Goal: Task Accomplishment & Management: Complete application form

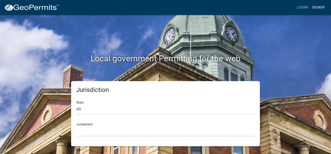
click at [316, 7] on link "Signup" at bounding box center [317, 8] width 17 height 10
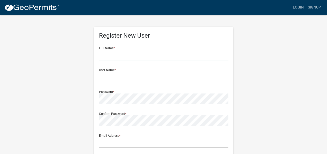
click at [118, 59] on input "text" at bounding box center [163, 55] width 129 height 11
type input "[PERSON_NAME]"
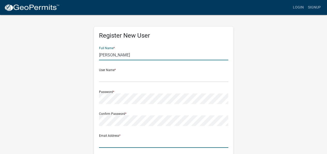
type input "[EMAIL_ADDRESS][DOMAIN_NAME]"
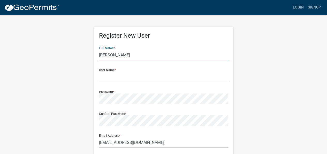
type input "[STREET_ADDRESS][PERSON_NAME]"
type input "[PERSON_NAME]"
type input "IN"
type input "46798"
type input "5748750130"
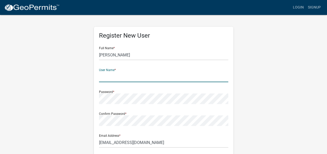
click at [107, 80] on input "text" at bounding box center [163, 77] width 129 height 11
type input "AAAPlus1!!"
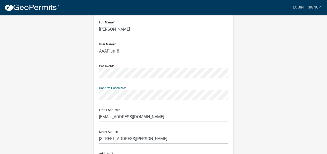
scroll to position [52, 0]
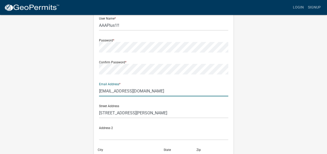
click at [147, 89] on input "[EMAIL_ADDRESS][DOMAIN_NAME]" at bounding box center [163, 91] width 129 height 11
type input "[PERSON_NAME][EMAIL_ADDRESS][DOMAIN_NAME]"
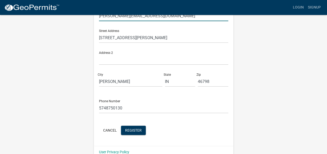
scroll to position [129, 0]
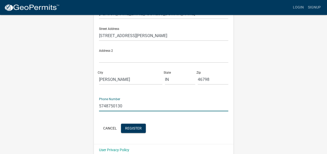
drag, startPoint x: 132, startPoint y: 106, endPoint x: 96, endPoint y: 102, distance: 36.4
click at [96, 102] on div "Register New User Full Name * [PERSON_NAME] User Name * AAAPlus1!! Password * C…" at bounding box center [163, 21] width 139 height 247
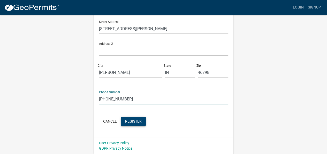
type input "[PHONE_NUMBER]"
click at [134, 121] on span "Register" at bounding box center [133, 121] width 17 height 4
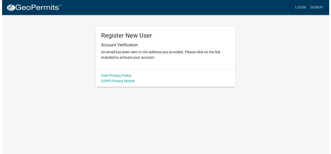
scroll to position [0, 0]
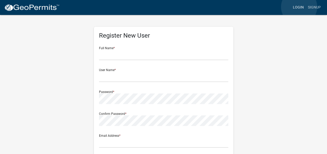
click at [299, 7] on link "Login" at bounding box center [298, 8] width 15 height 10
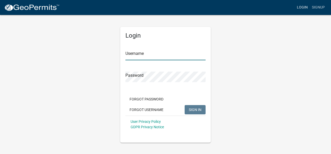
type input "AAAPlus1!!"
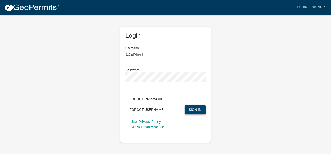
click at [194, 111] on span "SIGN IN" at bounding box center [195, 110] width 13 height 4
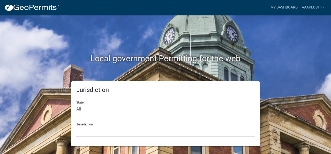
click at [88, 130] on select "[GEOGRAPHIC_DATA], [US_STATE] [GEOGRAPHIC_DATA], [US_STATE][PERSON_NAME][GEOGRA…" at bounding box center [165, 131] width 178 height 11
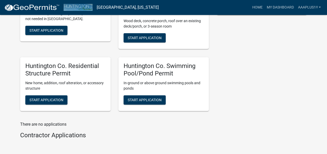
scroll to position [162, 0]
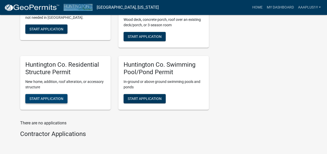
click at [48, 98] on span "Start Application" at bounding box center [46, 99] width 34 height 4
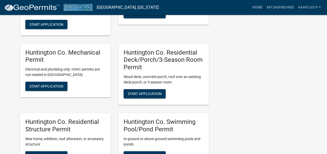
scroll to position [181, 0]
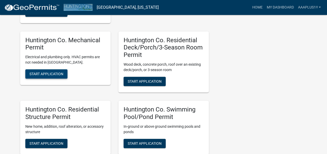
click at [45, 74] on span "Start Application" at bounding box center [46, 74] width 34 height 4
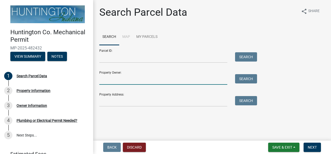
click at [124, 81] on input "Property Owner:" at bounding box center [163, 79] width 128 height 11
type input "Lorraine Kennedy"
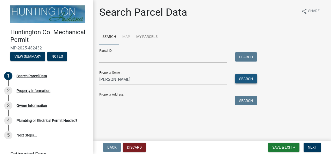
click at [240, 80] on button "Search" at bounding box center [246, 78] width 22 height 9
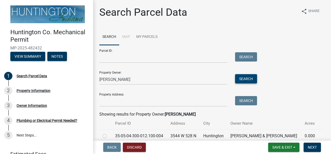
scroll to position [24, 0]
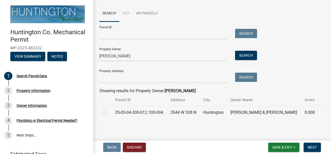
click at [108, 110] on label at bounding box center [108, 110] width 0 height 0
click at [108, 111] on input "radio" at bounding box center [109, 111] width 3 height 3
radio input "true"
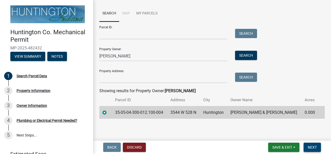
click at [310, 149] on span "Next" at bounding box center [311, 148] width 9 height 4
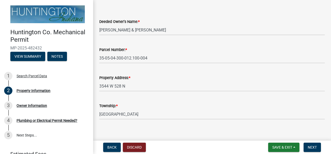
scroll to position [31, 0]
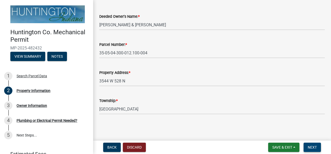
click at [312, 149] on span "Next" at bounding box center [311, 148] width 9 height 4
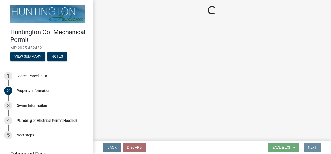
scroll to position [0, 0]
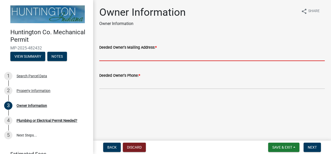
click at [112, 58] on input "Deeded Owner's Mailing Address: *" at bounding box center [211, 56] width 225 height 11
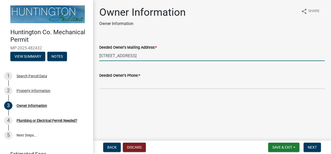
type input "3544 West 528 North Huntington, IN 46750"
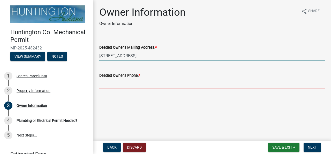
click at [114, 87] on input "Deeded Owner's Phone: *" at bounding box center [211, 84] width 225 height 11
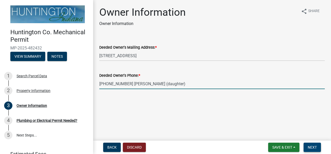
type input "260-602-0577 Trina (daughter)"
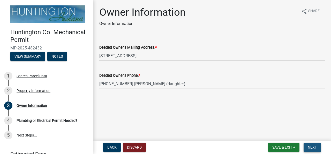
click at [310, 146] on span "Next" at bounding box center [311, 148] width 9 height 4
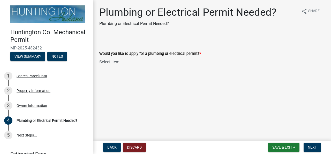
click at [106, 61] on select "Select Item... plumbing electrical" at bounding box center [211, 62] width 225 height 11
click at [99, 57] on select "Select Item... plumbing electrical" at bounding box center [211, 62] width 225 height 11
select select "82bdcc69-8734-43af-a4fa-e76f8d275e41"
click at [315, 150] on button "Next" at bounding box center [311, 147] width 17 height 9
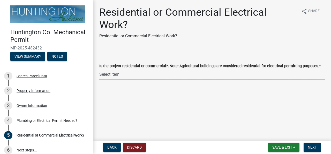
click at [113, 76] on select "Select Item... Residential Commercial" at bounding box center [211, 74] width 225 height 11
click at [99, 69] on select "Select Item... Residential Commercial" at bounding box center [211, 74] width 225 height 11
select select "3db72f89-ebf7-44a2-a43c-36ed77a05272"
click at [310, 146] on span "Next" at bounding box center [311, 148] width 9 height 4
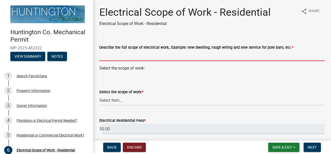
click at [136, 58] on input "Describe the full scope of electrical work:, Example: new dwelling, rough wirin…" at bounding box center [211, 56] width 225 height 11
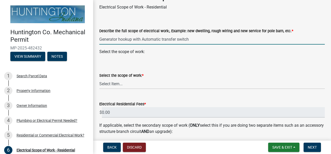
scroll to position [26, 0]
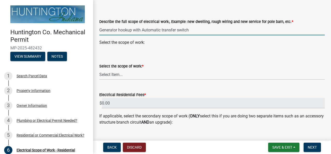
type input "Generator hookup with Automatic transfer switch"
click at [110, 74] on select "Select Item... New Service (new meter base installation) Upgrade (includes relo…" at bounding box center [211, 74] width 225 height 11
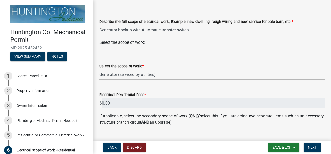
click at [99, 69] on select "Select Item... New Service (new meter base installation) Upgrade (includes relo…" at bounding box center [211, 74] width 225 height 11
select select "c9734805-3e06-4a63-acdc-c9f6f316eb17"
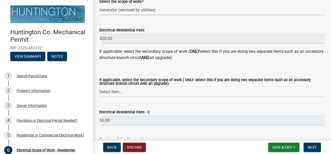
scroll to position [103, 0]
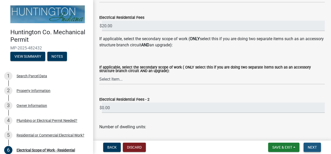
click at [313, 146] on span "Next" at bounding box center [311, 148] width 9 height 4
click at [311, 147] on span "Next" at bounding box center [311, 148] width 9 height 4
click at [283, 147] on span "Save & Exit" at bounding box center [282, 148] width 20 height 4
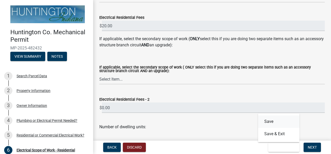
click at [267, 120] on button "Save" at bounding box center [278, 122] width 41 height 12
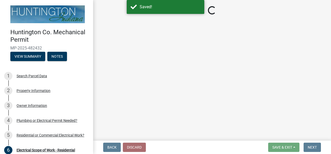
select select "c9734805-3e06-4a63-acdc-c9f6f316eb17"
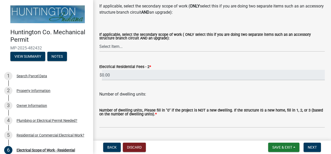
scroll to position [127, 0]
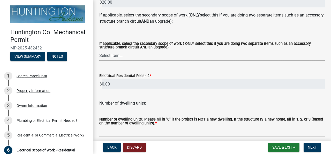
drag, startPoint x: 112, startPoint y: 54, endPoint x: 105, endPoint y: 60, distance: 8.7
click at [112, 54] on select "Select Item... New Service (new meter base installation) Upgrade (includes relo…" at bounding box center [211, 55] width 225 height 11
click at [126, 28] on wm-data-entity-input "If applicable, select the secondary scope of work ( ONLY select this if you are…" at bounding box center [211, 20] width 225 height 17
click at [288, 146] on span "Save & Exit" at bounding box center [282, 148] width 20 height 4
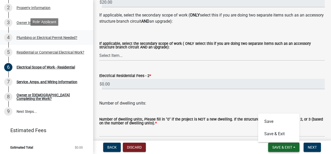
scroll to position [83, 0]
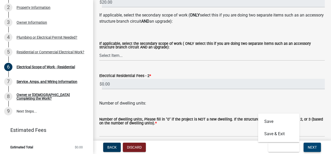
click at [317, 147] on button "Next" at bounding box center [311, 147] width 17 height 9
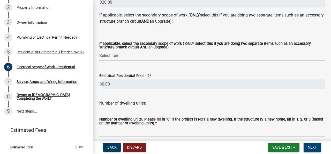
click at [314, 147] on span "Next" at bounding box center [311, 148] width 9 height 4
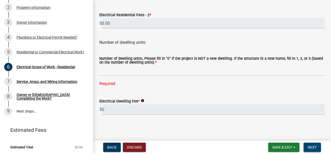
scroll to position [189, 0]
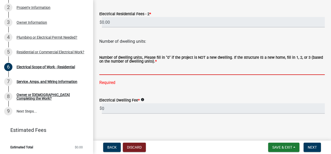
click at [110, 73] on input "text" at bounding box center [211, 70] width 225 height 11
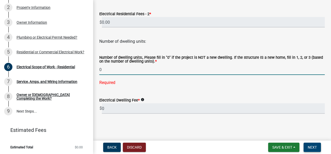
type input "0"
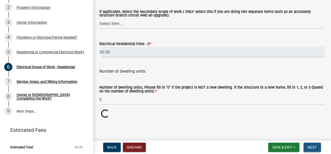
click at [310, 147] on span "Next" at bounding box center [311, 148] width 9 height 4
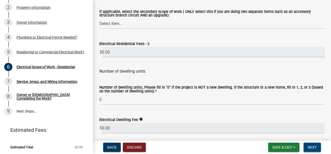
scroll to position [179, 0]
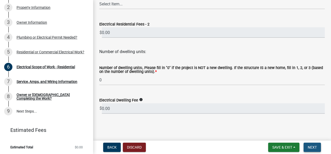
click at [313, 147] on span "Next" at bounding box center [311, 148] width 9 height 4
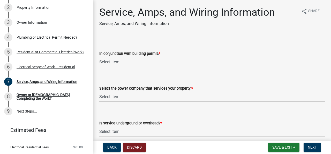
click at [117, 62] on select "Select Item... Yes No" at bounding box center [211, 62] width 225 height 11
click at [99, 57] on select "Select Item... Yes No" at bounding box center [211, 62] width 225 height 11
select select "b5401265-710a-437d-bfc0-f060779c66cc"
click at [113, 97] on select "Select Item... Duke Energy Northeastern REMC Wabash County REMC Warren Utilitie…" at bounding box center [211, 97] width 225 height 11
click at [99, 92] on select "Select Item... Duke Energy Northeastern REMC Wabash County REMC Warren Utilitie…" at bounding box center [211, 97] width 225 height 11
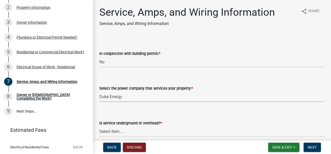
select select "86d62ac7-5622-45a6-b031-aaeffb271793"
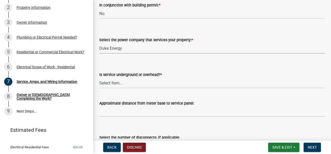
scroll to position [52, 0]
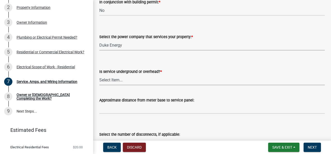
click at [113, 80] on select "Select Item... Underground Overhead" at bounding box center [211, 80] width 225 height 11
click at [99, 75] on select "Select Item... Underground Overhead" at bounding box center [211, 80] width 225 height 11
select select "0062908c-337a-4ab8-a3d7-0b4f4dedaf0b"
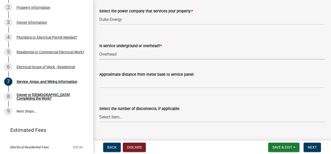
scroll to position [103, 0]
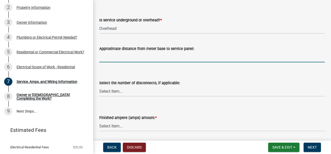
click at [104, 59] on input "Approximate distance from meter base to service panel:" at bounding box center [211, 57] width 225 height 11
type input "3"
type input "2ft"
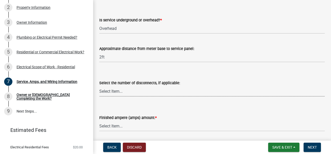
click at [115, 91] on select "Select Item... one two three four or more No Disconnects" at bounding box center [211, 91] width 225 height 11
click at [99, 86] on select "Select Item... one two three four or more No Disconnects" at bounding box center [211, 91] width 225 height 11
select select "71bbe122-d664-4450-b24f-e64a9e4c6d13"
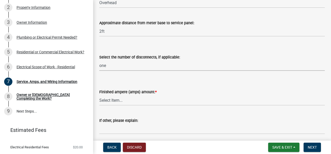
scroll to position [155, 0]
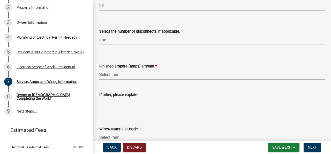
click at [106, 76] on select "Select Item... 100 amp 200 amp 400 amp other" at bounding box center [211, 74] width 225 height 11
click at [99, 69] on select "Select Item... 100 amp 200 amp 400 amp other" at bounding box center [211, 74] width 225 height 11
select select "77917e57-3373-4527-be00-46cfa300debe"
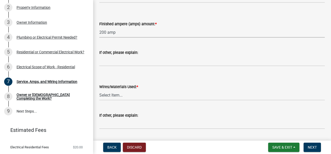
scroll to position [207, 0]
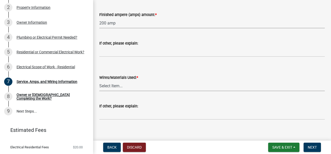
click at [114, 85] on select "Select Item... 2 AWG Aluminum 4 AWG Copper 2-4/0 or 1-1/0 Aluminum 2/0 Copper 2…" at bounding box center [211, 86] width 225 height 11
click at [99, 81] on select "Select Item... 2 AWG Aluminum 4 AWG Copper 2-4/0 or 1-1/0 Aluminum 2/0 Copper 2…" at bounding box center [211, 86] width 225 height 11
select select "6b87888a-4deb-48a2-ac11-26351d48ff00"
click at [111, 87] on select "Select Item... 2 AWG Aluminum 4 AWG Copper 2-4/0 or 1-1/0 Aluminum 2/0 Copper 2…" at bounding box center [211, 86] width 225 height 11
click at [315, 149] on span "Next" at bounding box center [311, 148] width 9 height 4
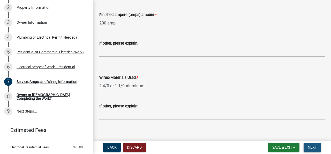
click at [315, 149] on span "Next" at bounding box center [311, 148] width 9 height 4
click at [313, 149] on span "Next" at bounding box center [311, 148] width 9 height 4
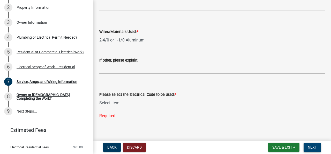
scroll to position [257, 0]
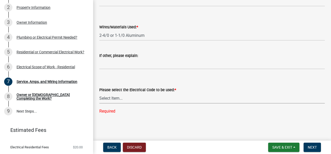
click at [114, 98] on select "Select Item... Indiana Electrical Code One & Two Family Dwelling Code" at bounding box center [211, 98] width 225 height 11
click at [99, 104] on select "Select Item... Indiana Electrical Code One & Two Family Dwelling Code" at bounding box center [211, 98] width 225 height 11
select select "5aeea631-e80a-4ba0-b39f-f5c26114ddfc"
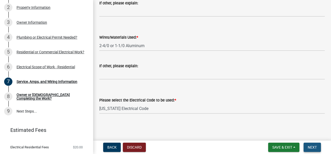
click at [314, 147] on span "Next" at bounding box center [311, 148] width 9 height 4
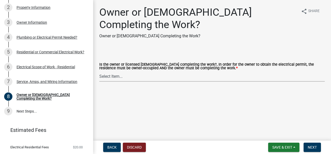
click at [118, 76] on select "Select Item... owner contractor" at bounding box center [211, 76] width 225 height 11
click at [99, 71] on select "Select Item... owner contractor" at bounding box center [211, 76] width 225 height 11
select select "408e0cf4-d53f-4268-b860-e8792218a171"
click at [307, 146] on span "Next" at bounding box center [311, 148] width 9 height 4
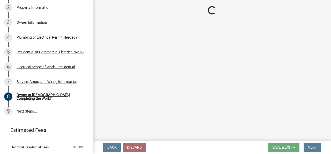
scroll to position [143, 0]
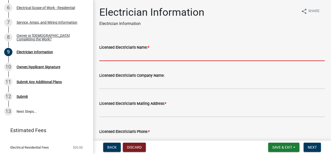
click at [123, 56] on input "Licensed Electrician's Name: *" at bounding box center [211, 56] width 225 height 11
type input "James Anthony Burke"
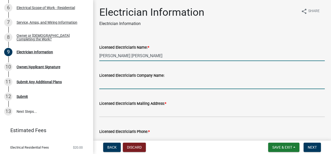
type input "AAA Plus Electric Company LLC"
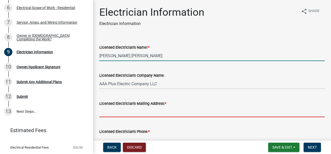
type input "3104 W yoder road"
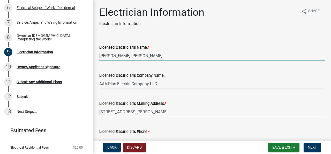
type input "2605575455"
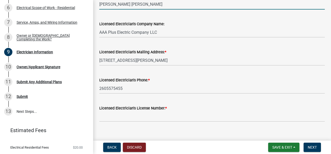
scroll to position [59, 0]
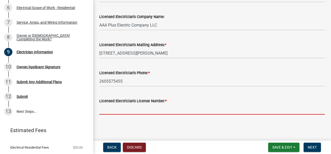
click at [123, 110] on input "Licensed Electrician's License Number: *" at bounding box center [211, 109] width 225 height 11
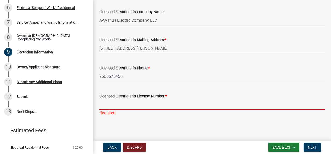
scroll to position [65, 0]
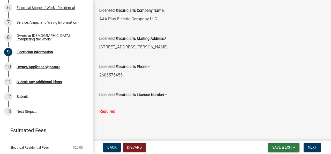
click at [285, 148] on span "Save & Exit" at bounding box center [282, 148] width 20 height 4
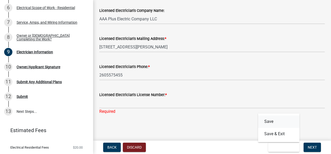
click at [268, 122] on button "Save" at bounding box center [278, 122] width 41 height 12
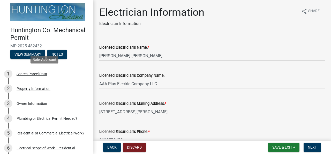
scroll to position [0, 0]
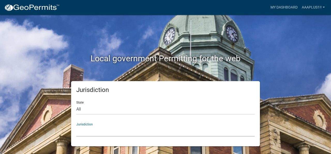
click at [88, 132] on select "[GEOGRAPHIC_DATA], [US_STATE] [GEOGRAPHIC_DATA], [US_STATE][PERSON_NAME][GEOGRA…" at bounding box center [165, 131] width 178 height 11
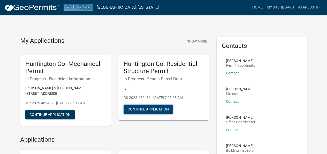
click at [141, 108] on button "Continue Application" at bounding box center [147, 109] width 49 height 9
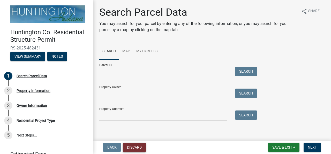
click at [134, 148] on button "Discard" at bounding box center [134, 147] width 23 height 9
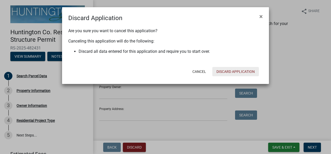
click at [243, 72] on button "Discard Application" at bounding box center [235, 71] width 46 height 9
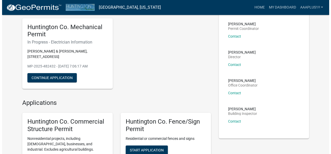
scroll to position [26, 0]
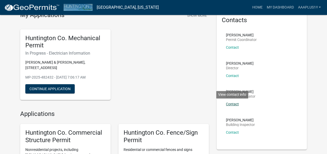
click at [233, 104] on link "Contact" at bounding box center [232, 104] width 13 height 4
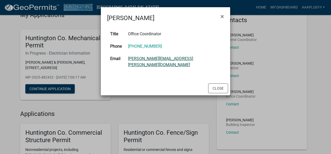
click at [170, 58] on link "[PERSON_NAME][EMAIL_ADDRESS][PERSON_NAME][DOMAIN_NAME]" at bounding box center [160, 61] width 65 height 11
click at [161, 58] on link "[PERSON_NAME][EMAIL_ADDRESS][PERSON_NAME][DOMAIN_NAME]" at bounding box center [160, 61] width 65 height 11
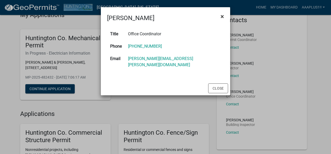
click at [223, 16] on span "×" at bounding box center [221, 16] width 3 height 7
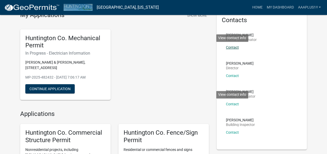
click at [233, 46] on link "Contact" at bounding box center [232, 47] width 13 height 4
